Goal: Navigation & Orientation: Find specific page/section

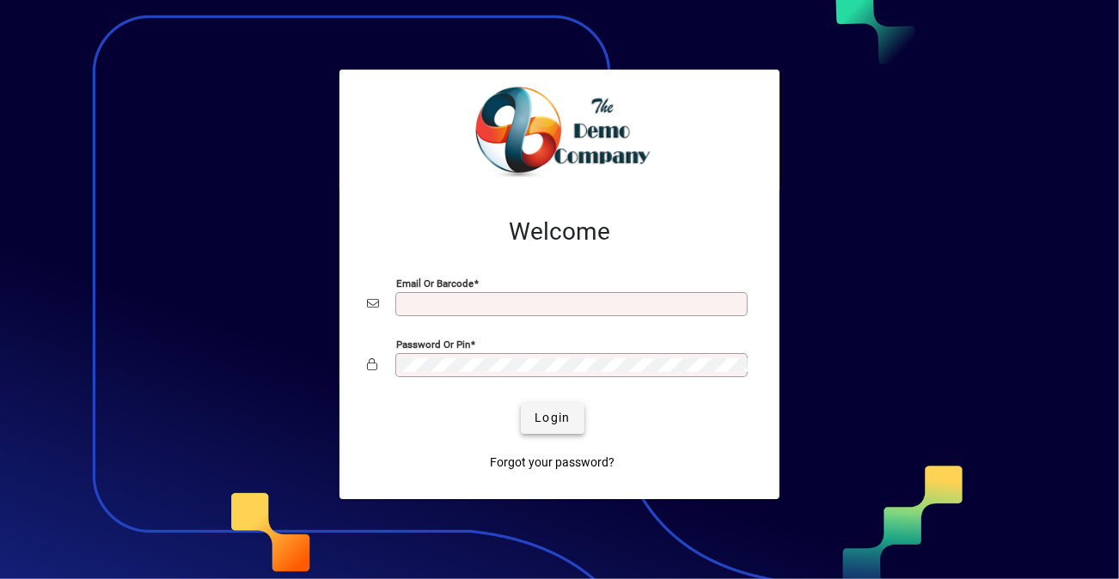
type input "**********"
click at [566, 409] on span "Login" at bounding box center [552, 418] width 35 height 18
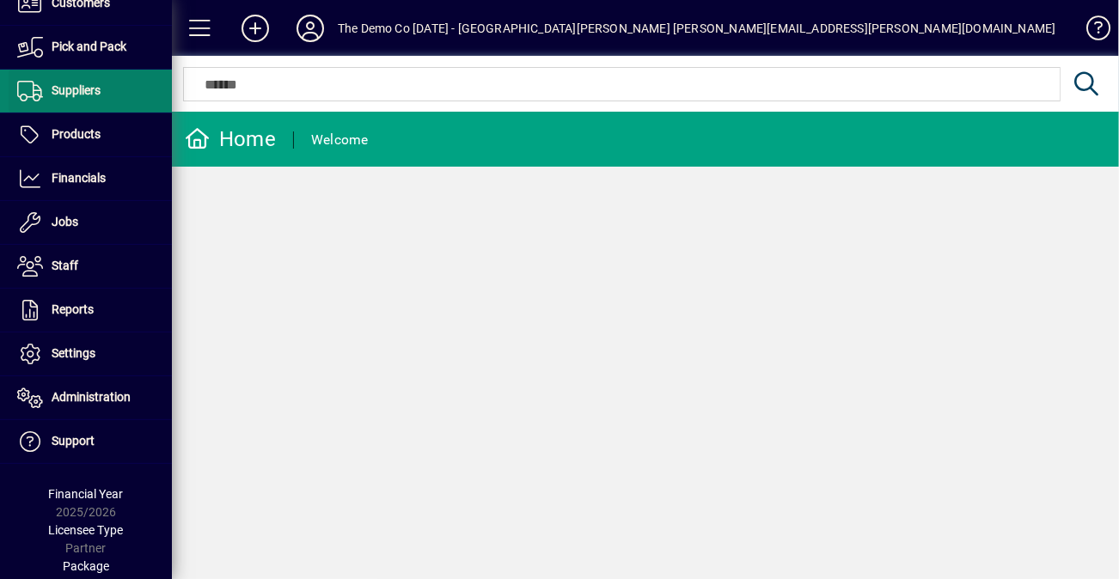
scroll to position [212, 0]
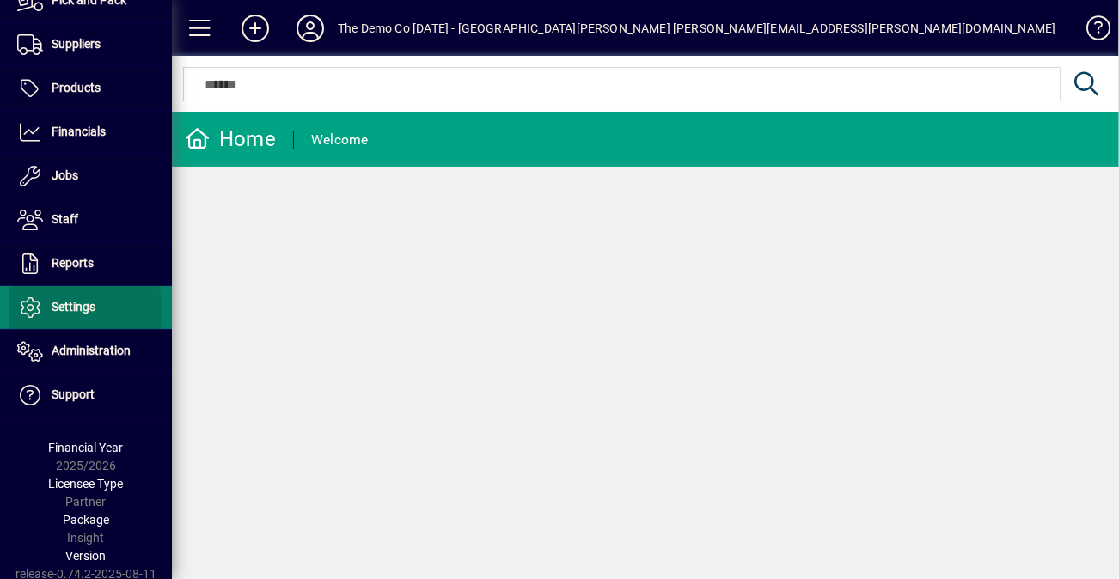
click at [77, 308] on span "Settings" at bounding box center [74, 307] width 44 height 14
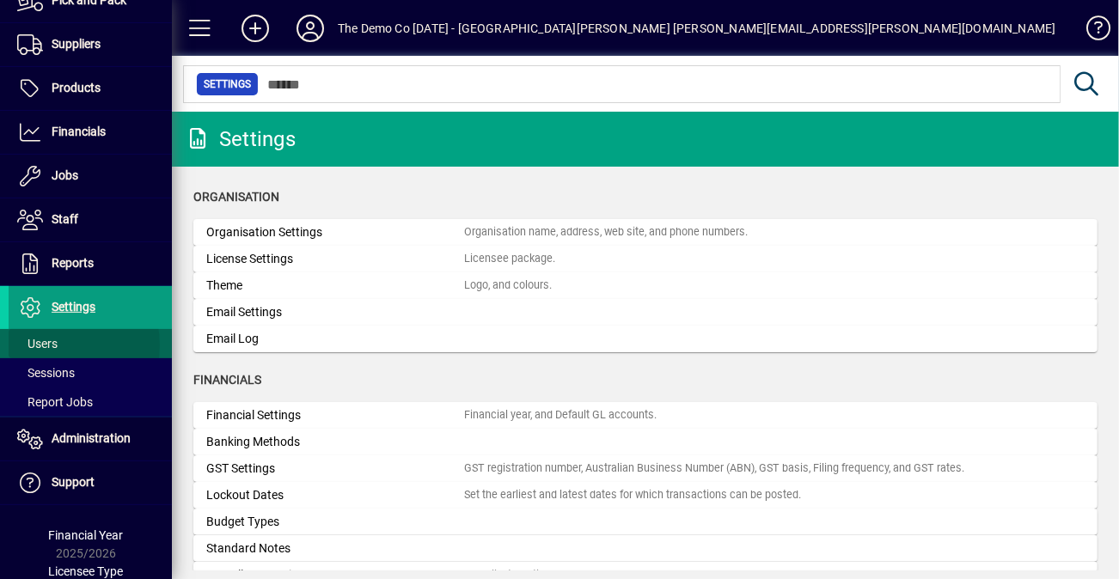
click at [55, 342] on span "Users" at bounding box center [37, 344] width 40 height 14
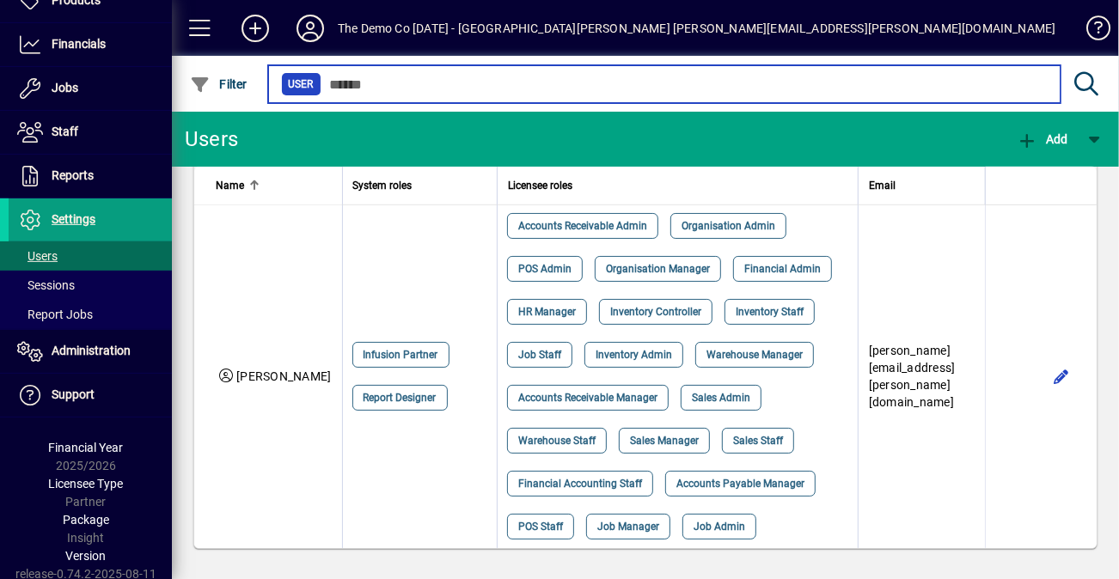
scroll to position [305, 0]
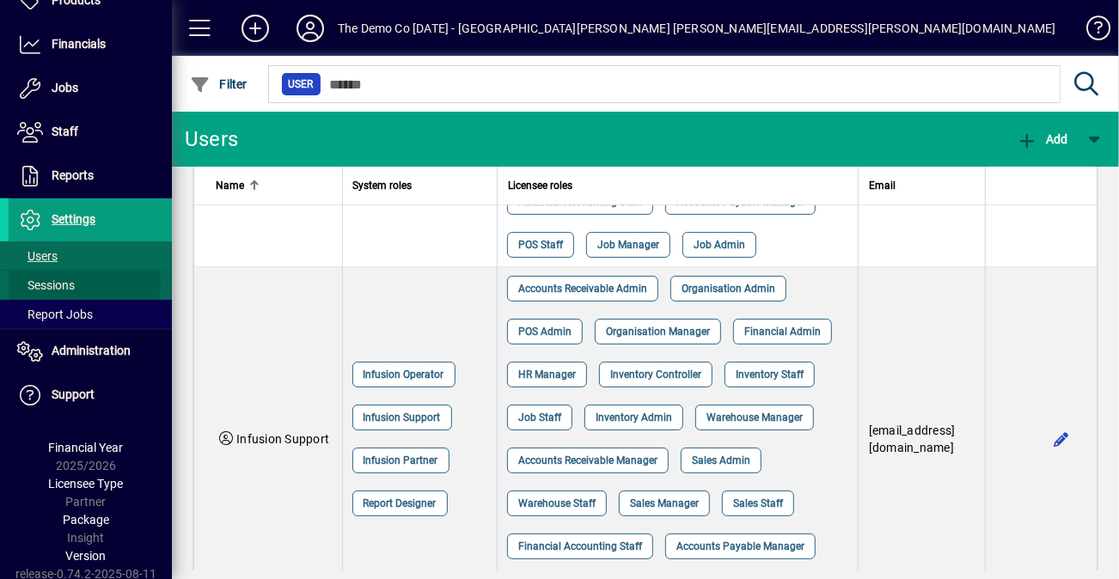
click at [44, 279] on span "Sessions" at bounding box center [46, 286] width 58 height 14
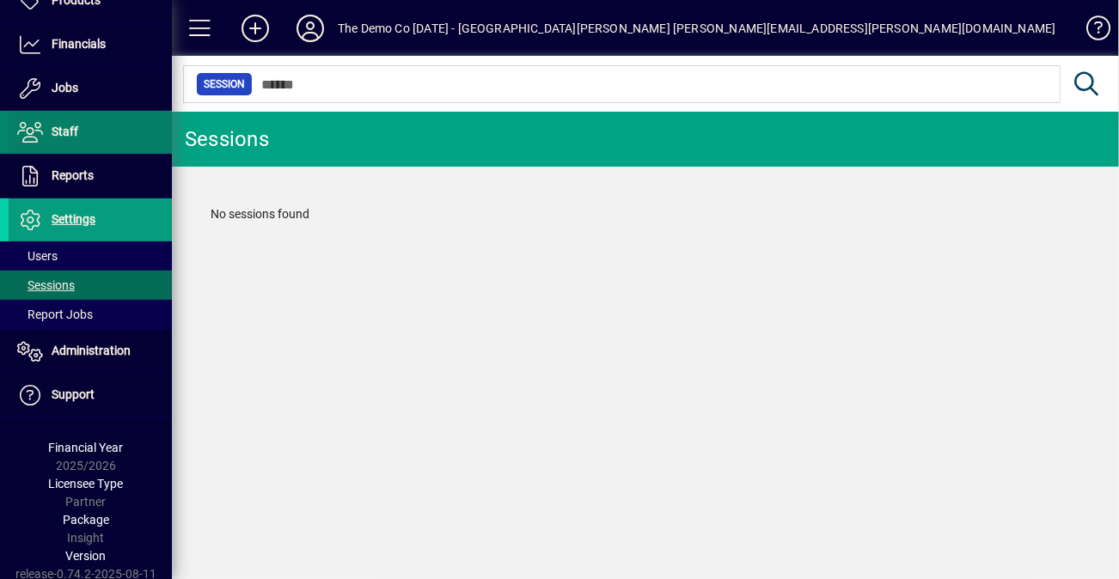
click at [73, 127] on span "Staff" at bounding box center [65, 132] width 27 height 14
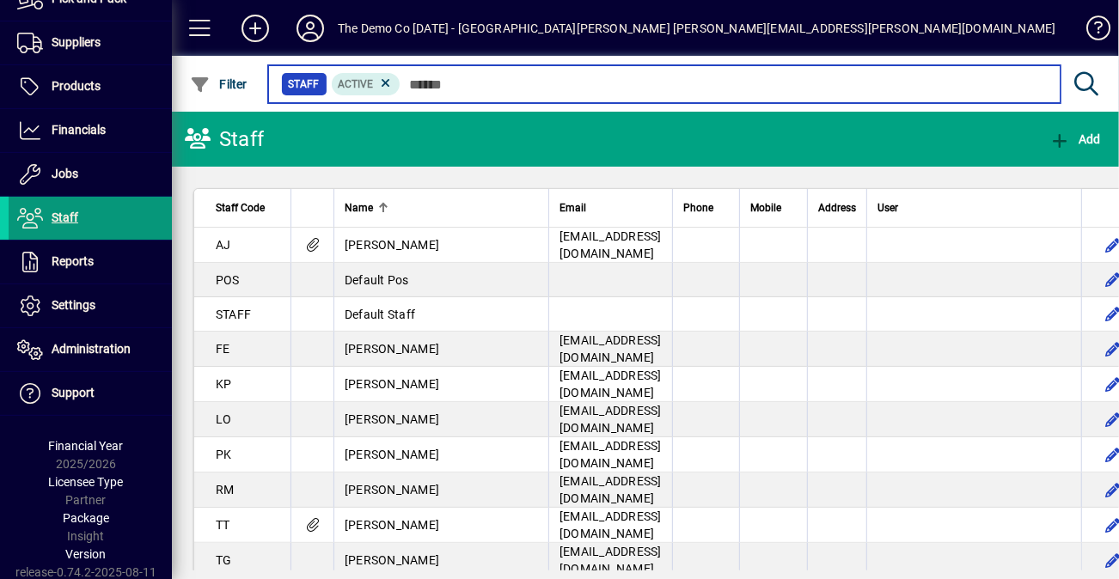
scroll to position [212, 0]
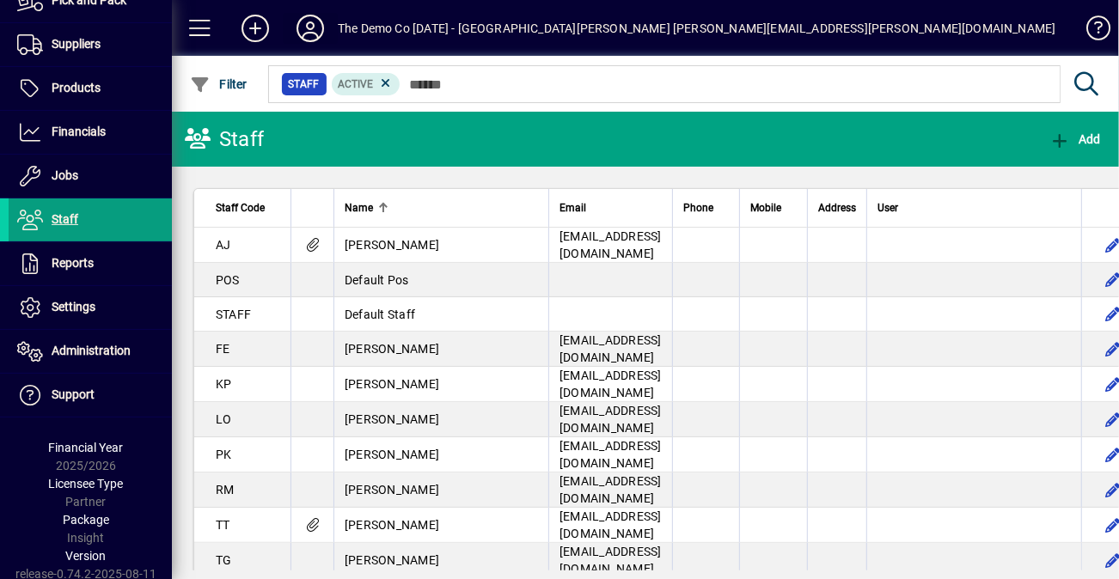
click at [308, 26] on icon at bounding box center [310, 29] width 34 height 28
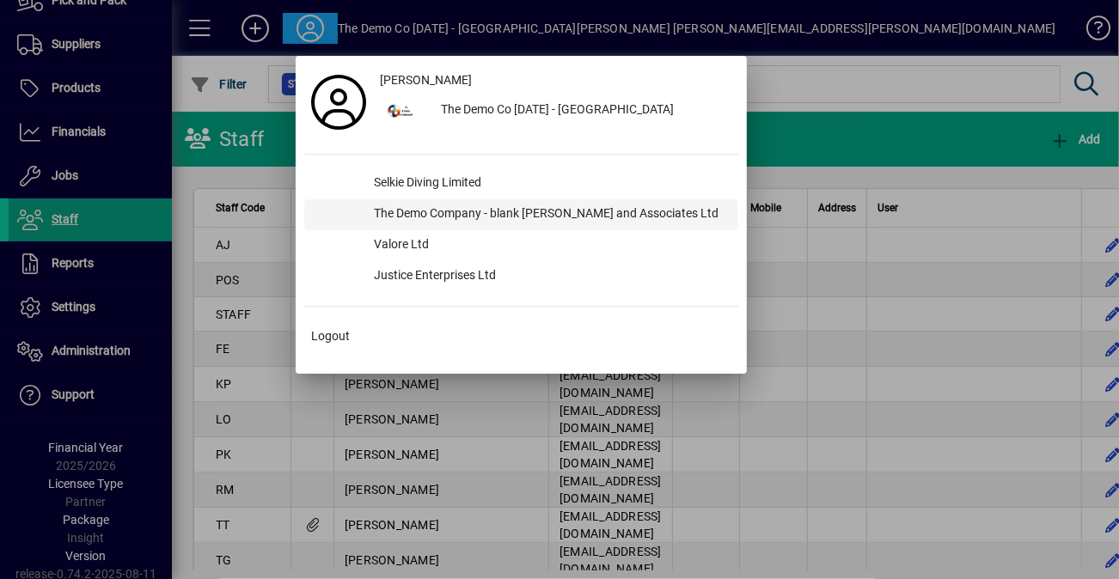
click at [424, 217] on div "The Demo Company - blank [PERSON_NAME] and Associates Ltd" at bounding box center [549, 214] width 378 height 31
